Goal: Transaction & Acquisition: Purchase product/service

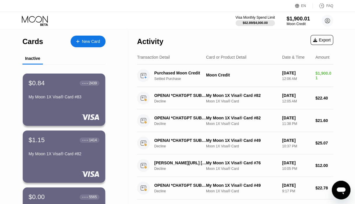
click at [84, 45] on div "New Card" at bounding box center [88, 42] width 35 height 12
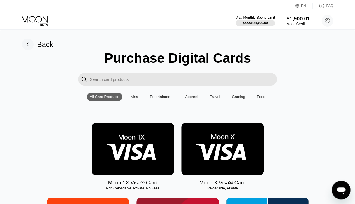
click at [117, 144] on img at bounding box center [133, 149] width 83 height 52
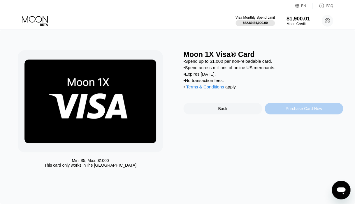
click at [292, 114] on div "Purchase Card Now" at bounding box center [304, 109] width 79 height 12
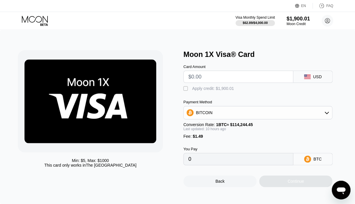
click at [214, 78] on input "text" at bounding box center [238, 77] width 100 height 12
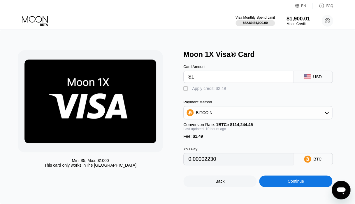
type input "$19"
type input "0.00002230"
type input "$190"
type input "0.00171474"
type input "$190"
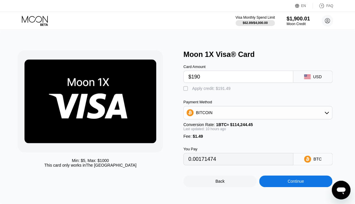
click at [211, 89] on div "Apply credit: $191.49" at bounding box center [211, 88] width 39 height 5
type input "0"
click at [275, 185] on div "Continue" at bounding box center [295, 181] width 73 height 12
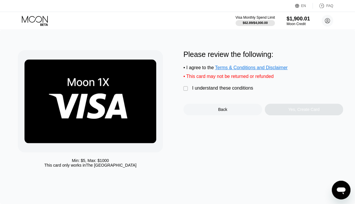
click at [214, 89] on div "I understand these conditions" at bounding box center [222, 87] width 61 height 5
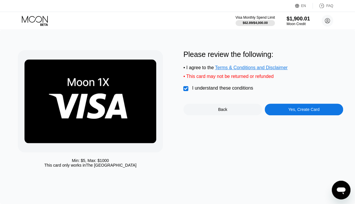
click at [268, 110] on div "Yes, Create Card" at bounding box center [304, 110] width 79 height 12
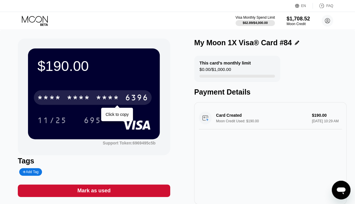
click at [62, 101] on div "* * * * * * * * * * * * 6396" at bounding box center [93, 97] width 118 height 15
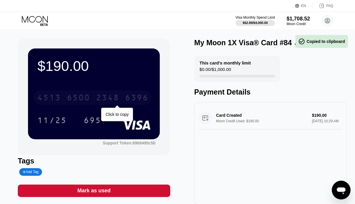
click at [62, 101] on div "4513 6500 2348 6396" at bounding box center [93, 97] width 118 height 15
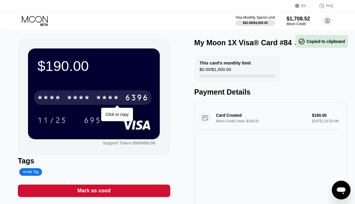
click at [62, 101] on div "* * * * * * * * * * * * 6396" at bounding box center [93, 97] width 118 height 15
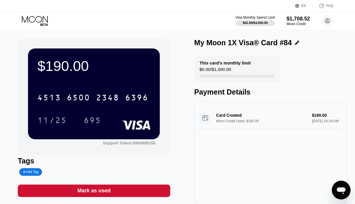
click at [38, 19] on icon at bounding box center [35, 21] width 27 height 10
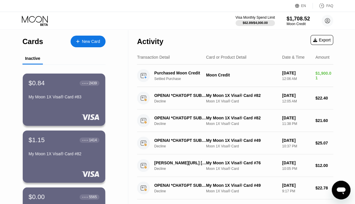
click at [85, 44] on div "New Card" at bounding box center [91, 41] width 18 height 5
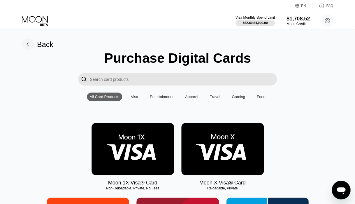
click at [143, 145] on img at bounding box center [133, 149] width 83 height 52
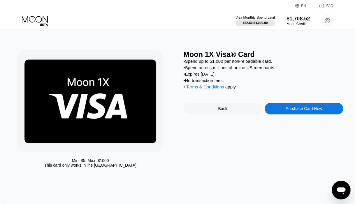
click at [292, 111] on div "Purchase Card Now" at bounding box center [304, 108] width 36 height 5
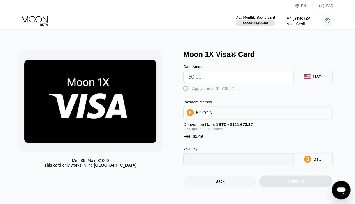
type input "0"
click at [226, 80] on input "text" at bounding box center [238, 77] width 100 height 12
type input "$23"
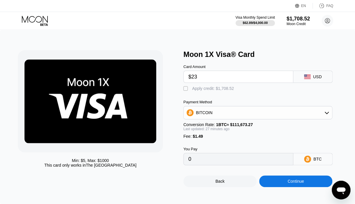
type input "0.00021915"
type input "$23"
click at [214, 89] on div "Apply credit: $24.49" at bounding box center [210, 88] width 36 height 5
type input "0"
click at [270, 183] on div "Continue" at bounding box center [295, 181] width 73 height 12
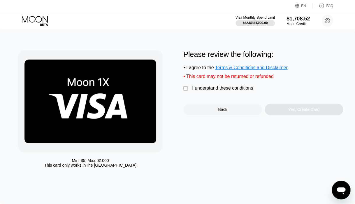
click at [228, 92] on div " I understand these conditions" at bounding box center [220, 88] width 73 height 6
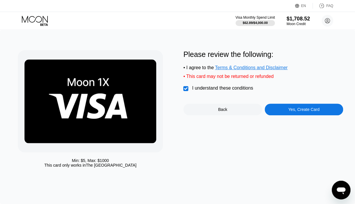
click at [275, 112] on div "Yes, Create Card" at bounding box center [304, 110] width 79 height 12
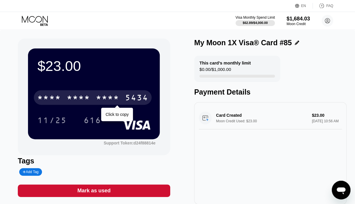
click at [119, 97] on div "* * * *" at bounding box center [107, 98] width 23 height 9
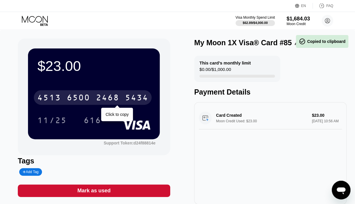
click at [116, 97] on div "2468" at bounding box center [107, 98] width 23 height 9
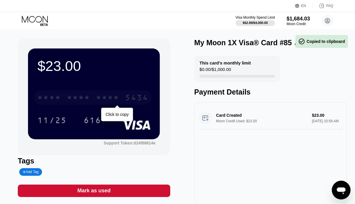
click at [116, 97] on div "* * * *" at bounding box center [107, 98] width 23 height 9
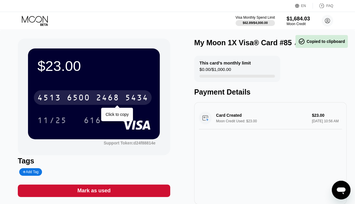
click at [116, 97] on div "2468" at bounding box center [107, 98] width 23 height 9
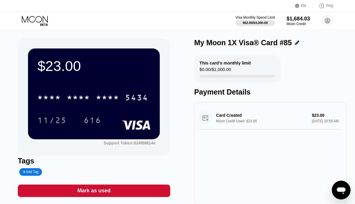
click at [30, 20] on icon at bounding box center [35, 21] width 27 height 10
